Goal: Transaction & Acquisition: Purchase product/service

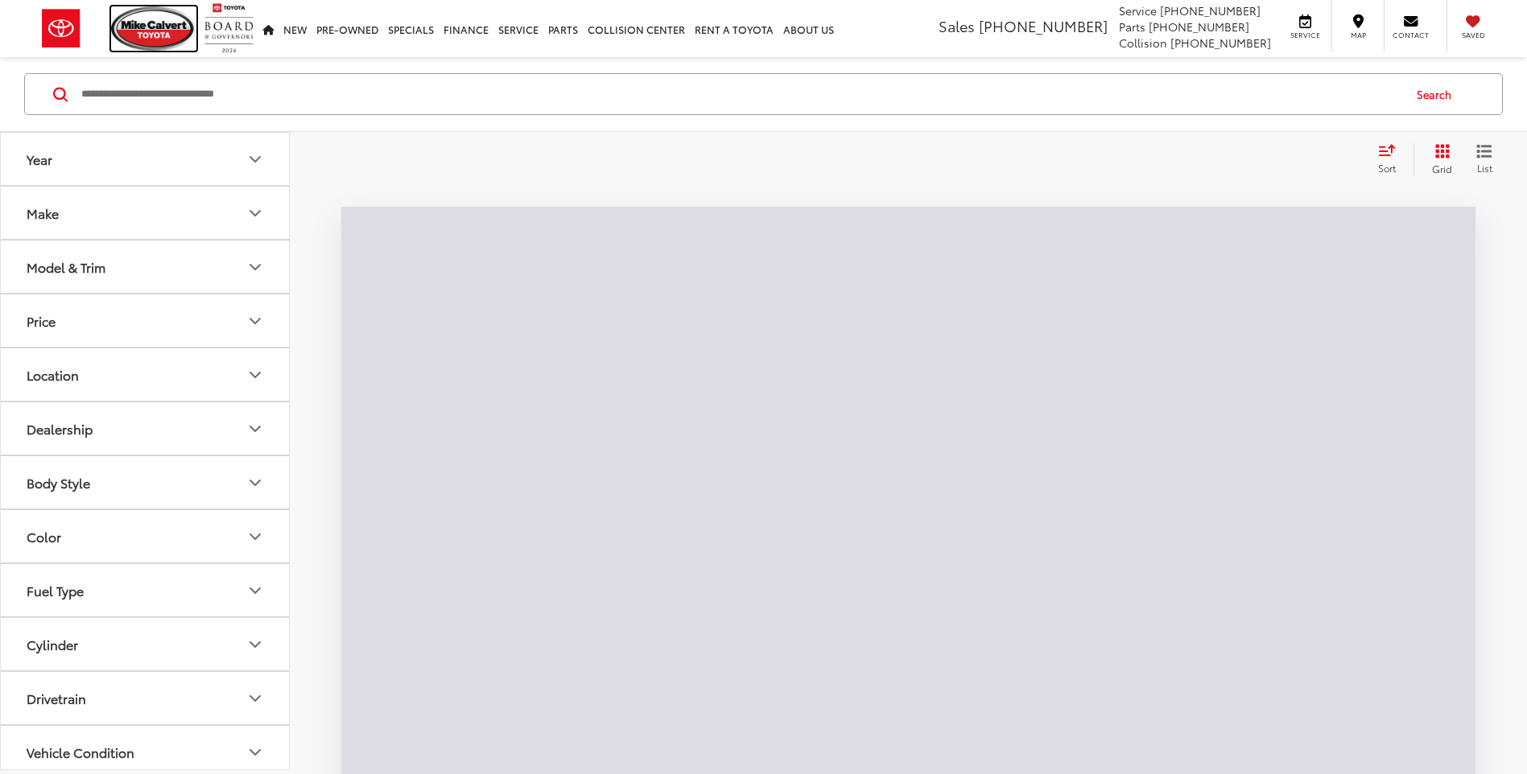
click at [161, 35] on img at bounding box center [153, 28] width 85 height 44
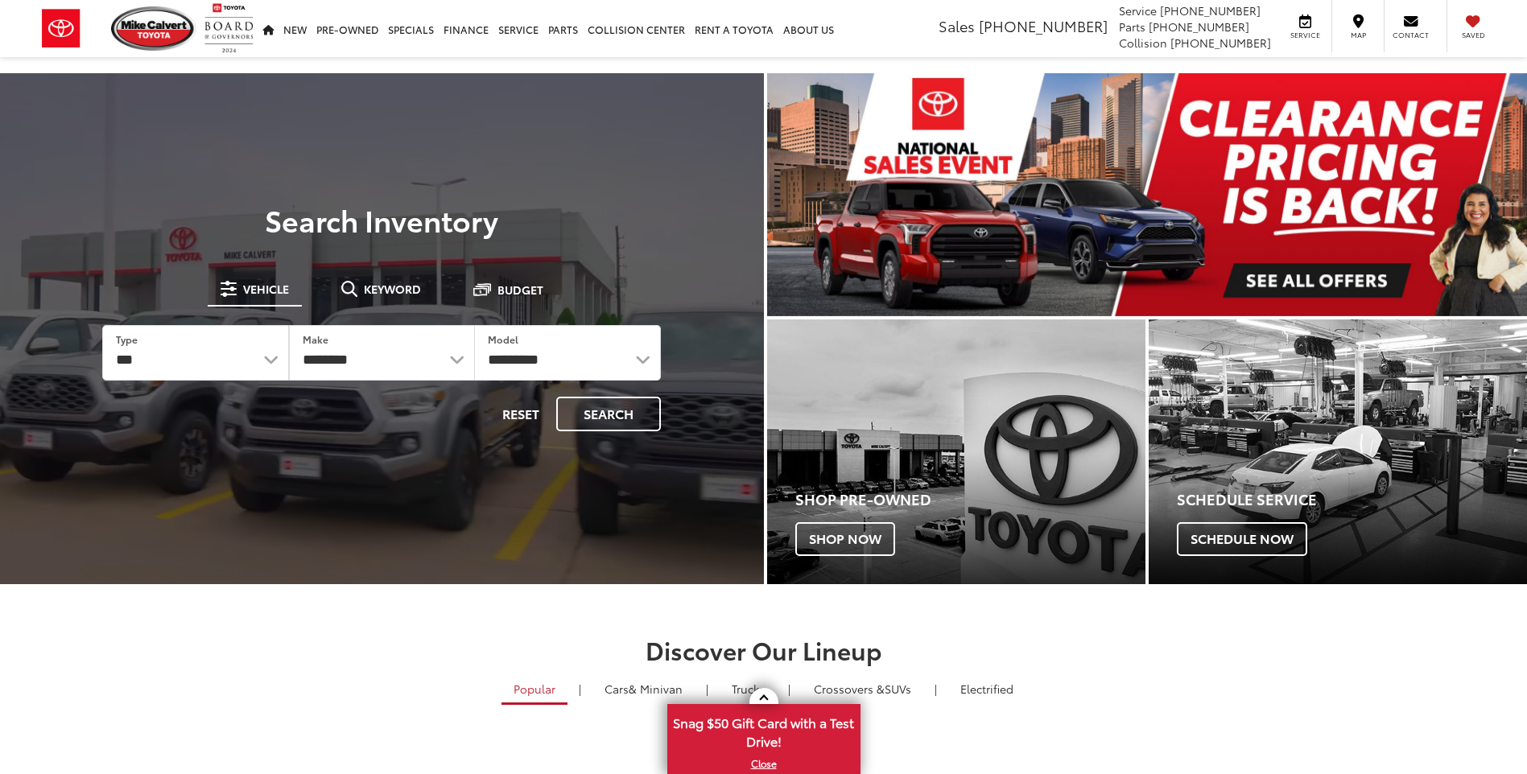
click at [389, 286] on span "Keyword" at bounding box center [392, 288] width 57 height 11
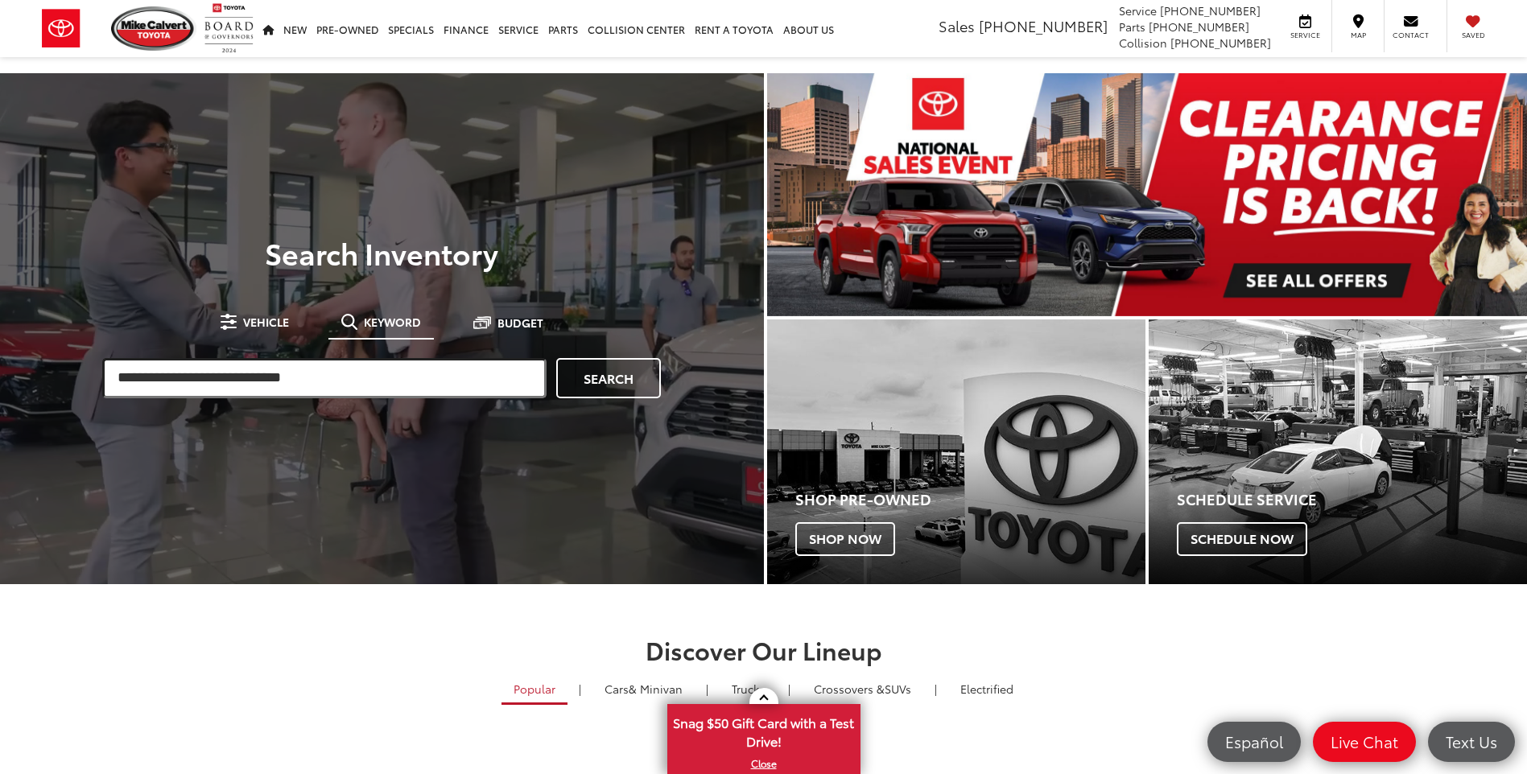
click at [378, 373] on input "search" at bounding box center [324, 378] width 444 height 40
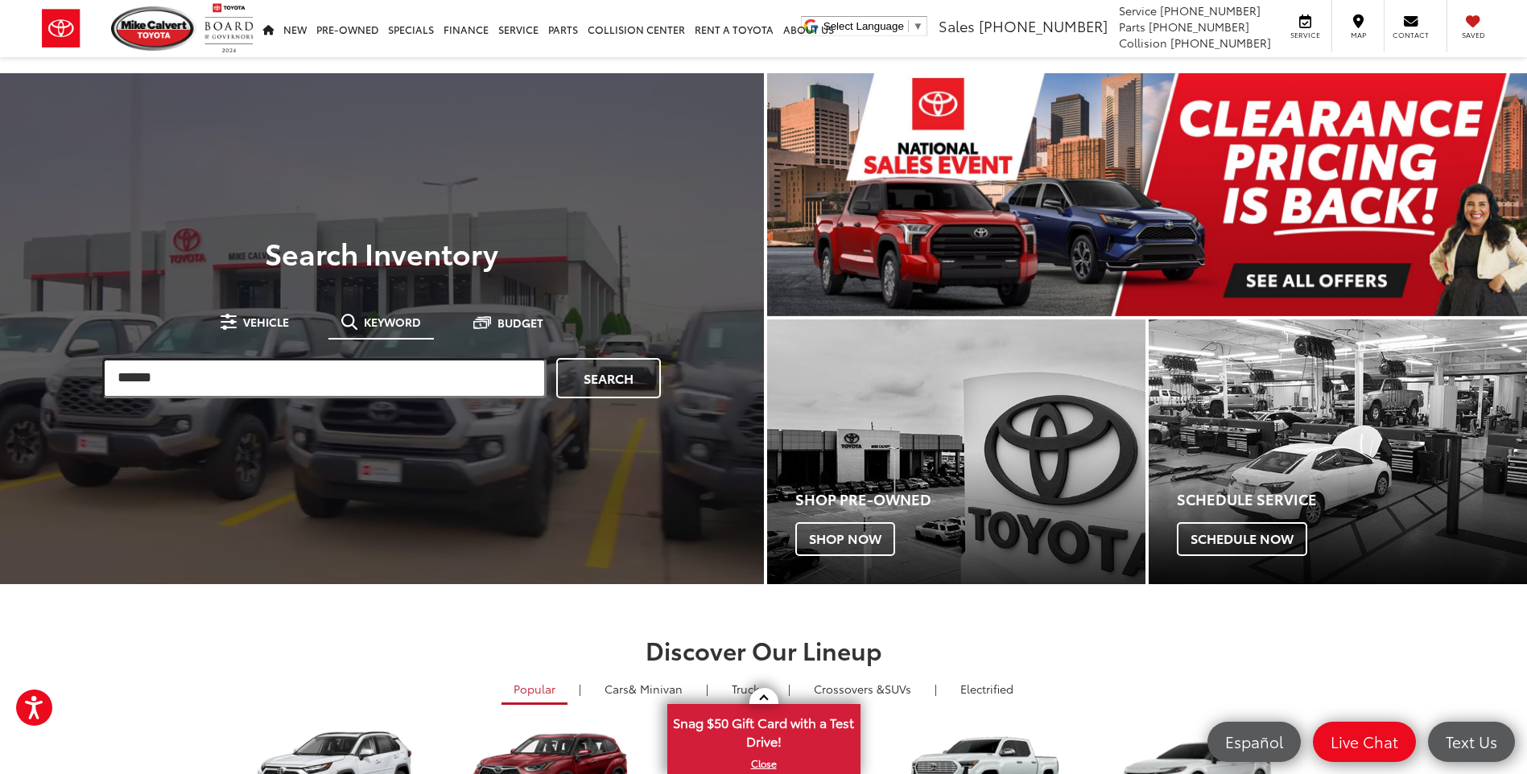
type input "******"
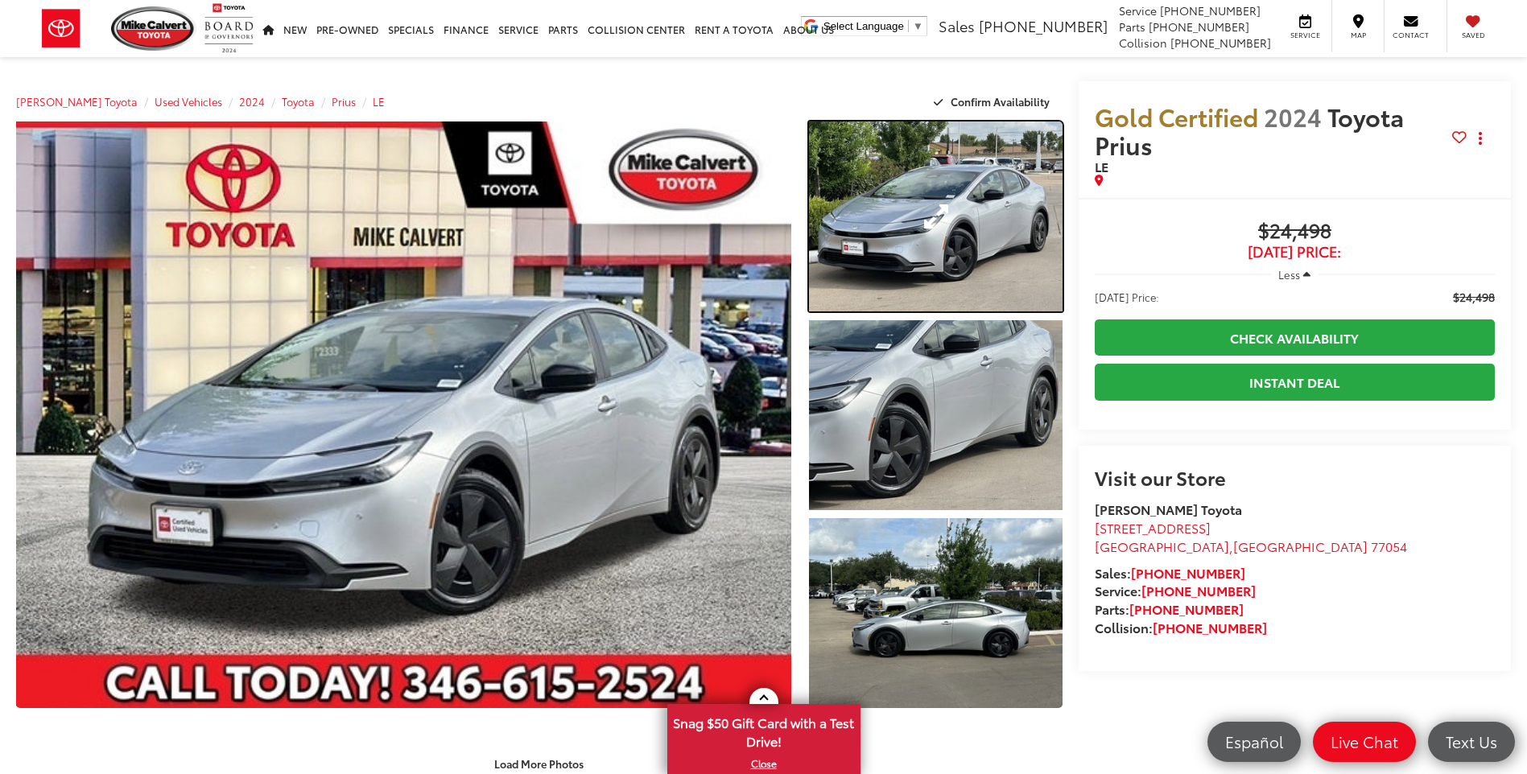
click at [982, 202] on link "Expand Photo 1" at bounding box center [935, 217] width 253 height 190
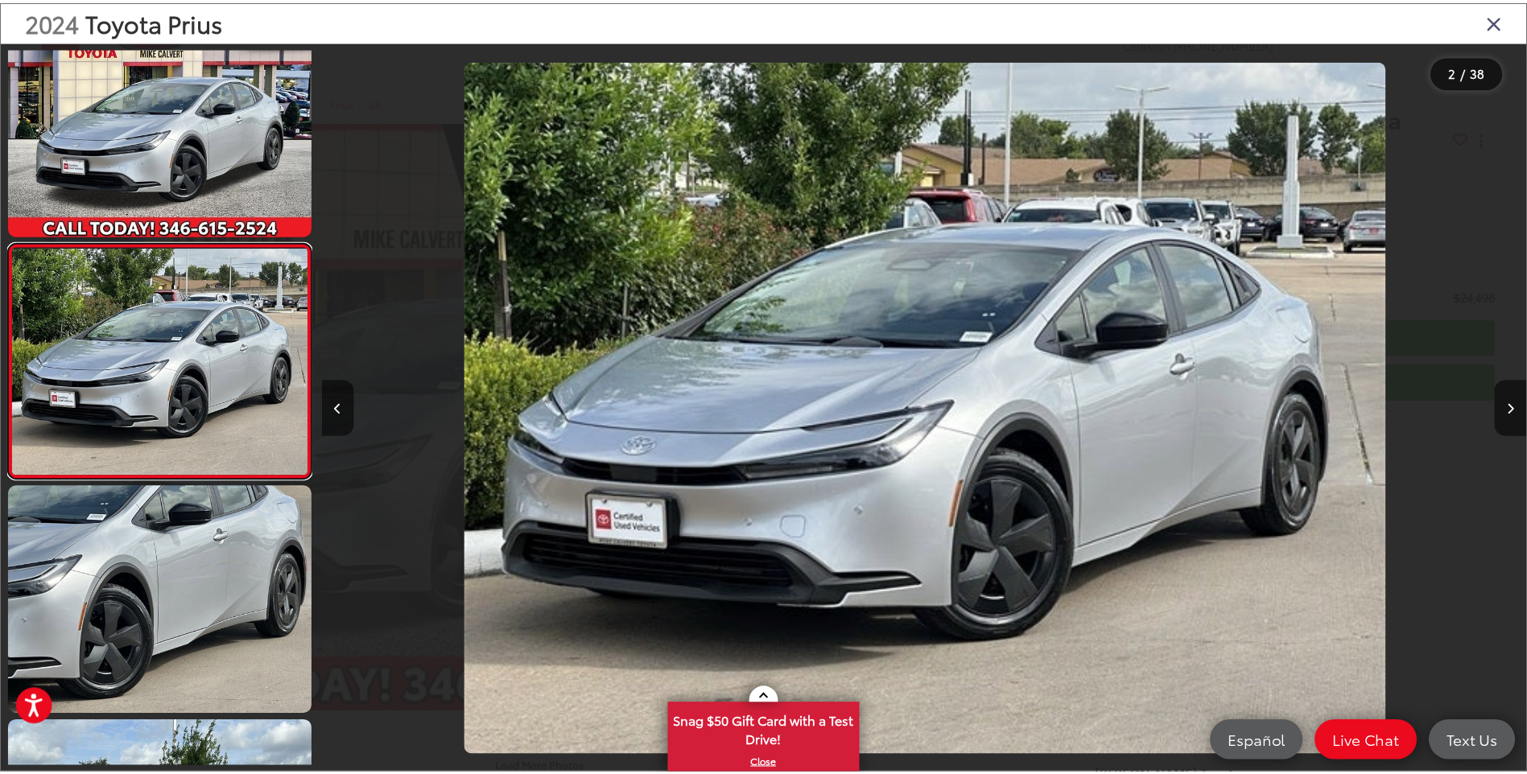
scroll to position [0, 1214]
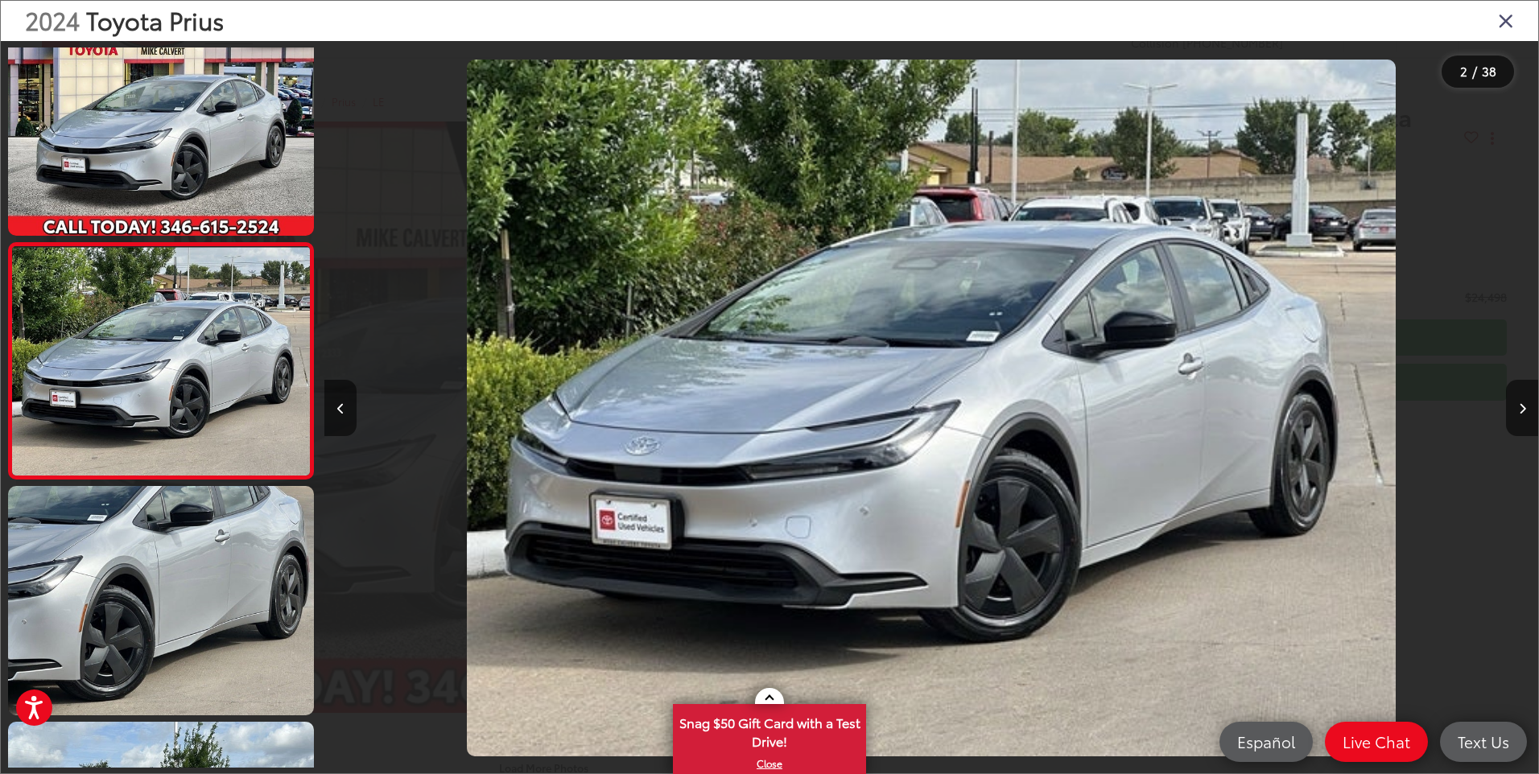
click at [1497, 25] on div "2024 Toyota Prius" at bounding box center [769, 21] width 1537 height 40
click at [1507, 19] on icon "Close gallery" at bounding box center [1506, 20] width 16 height 21
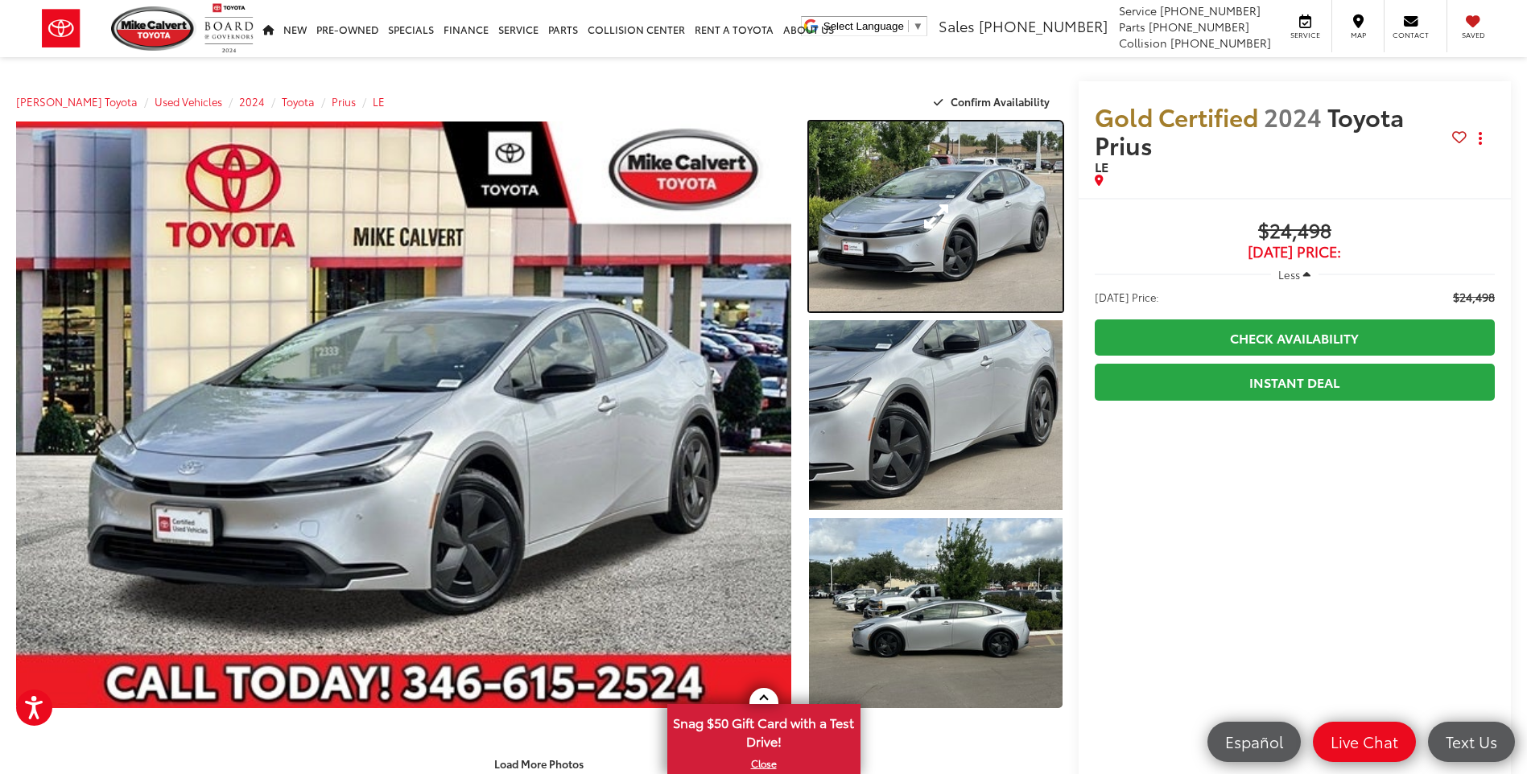
click at [955, 220] on link "Expand Photo 1" at bounding box center [935, 217] width 253 height 190
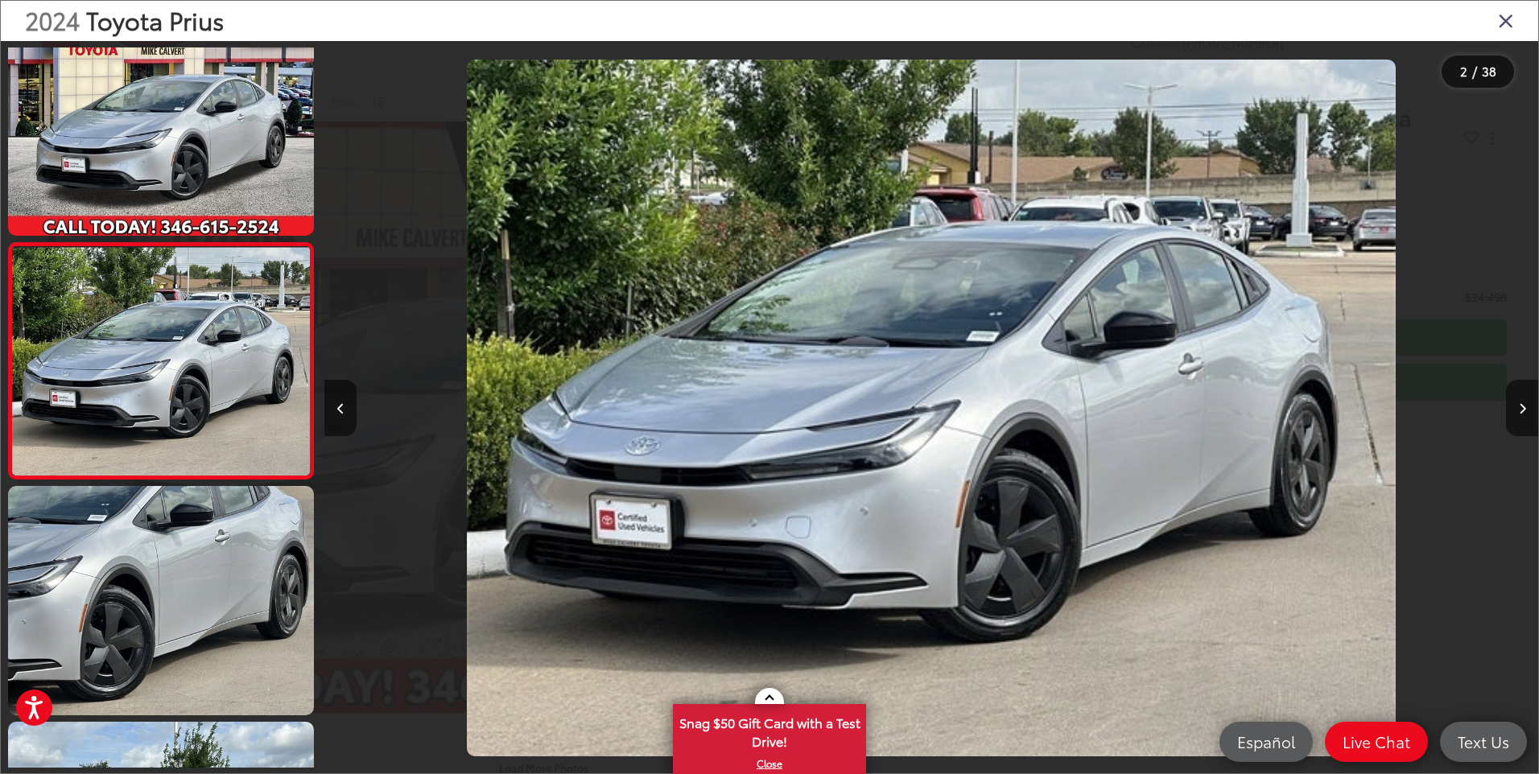
click at [1504, 27] on icon "Close gallery" at bounding box center [1506, 20] width 16 height 21
